Goal: Task Accomplishment & Management: Use online tool/utility

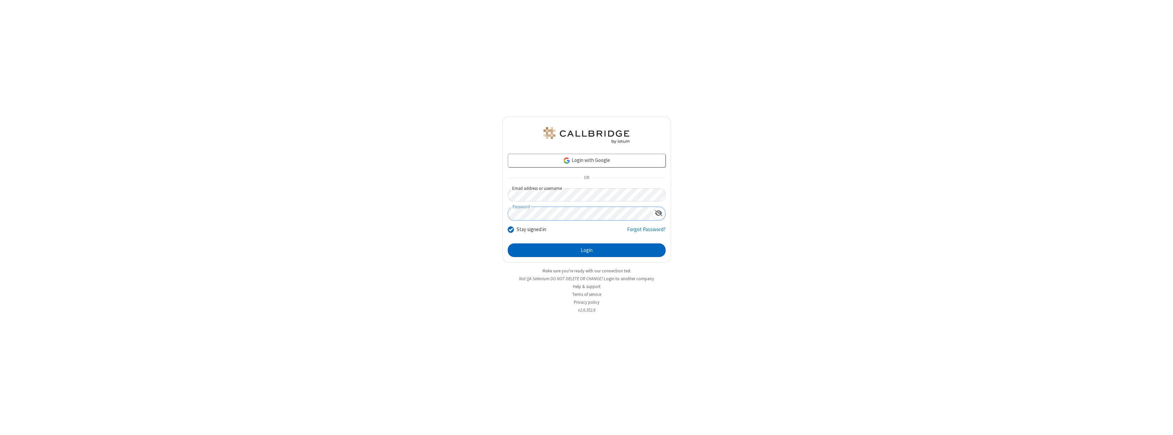
click at [587, 250] on button "Login" at bounding box center [587, 251] width 158 height 14
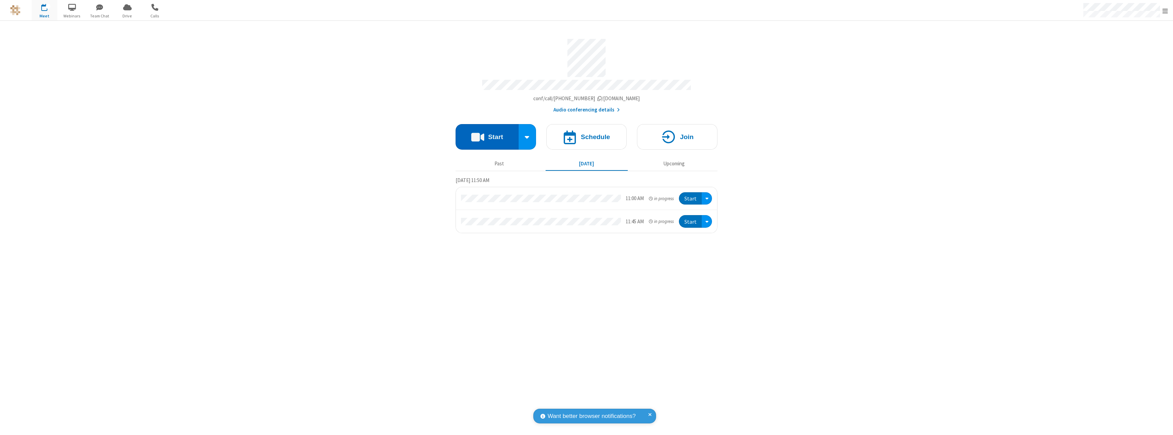
click at [487, 134] on button "Start" at bounding box center [487, 137] width 63 height 26
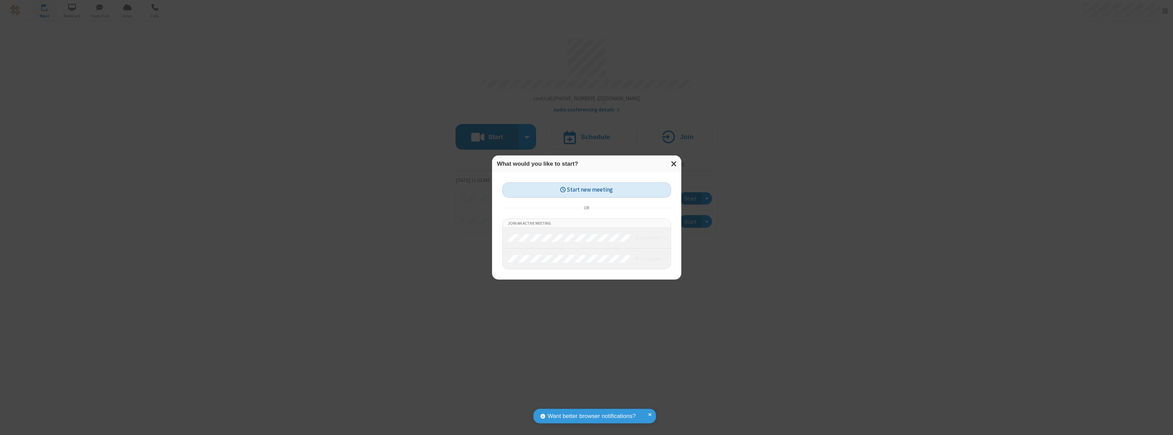
click at [587, 190] on button "Start new meeting" at bounding box center [586, 189] width 169 height 15
